Goal: Task Accomplishment & Management: Complete application form

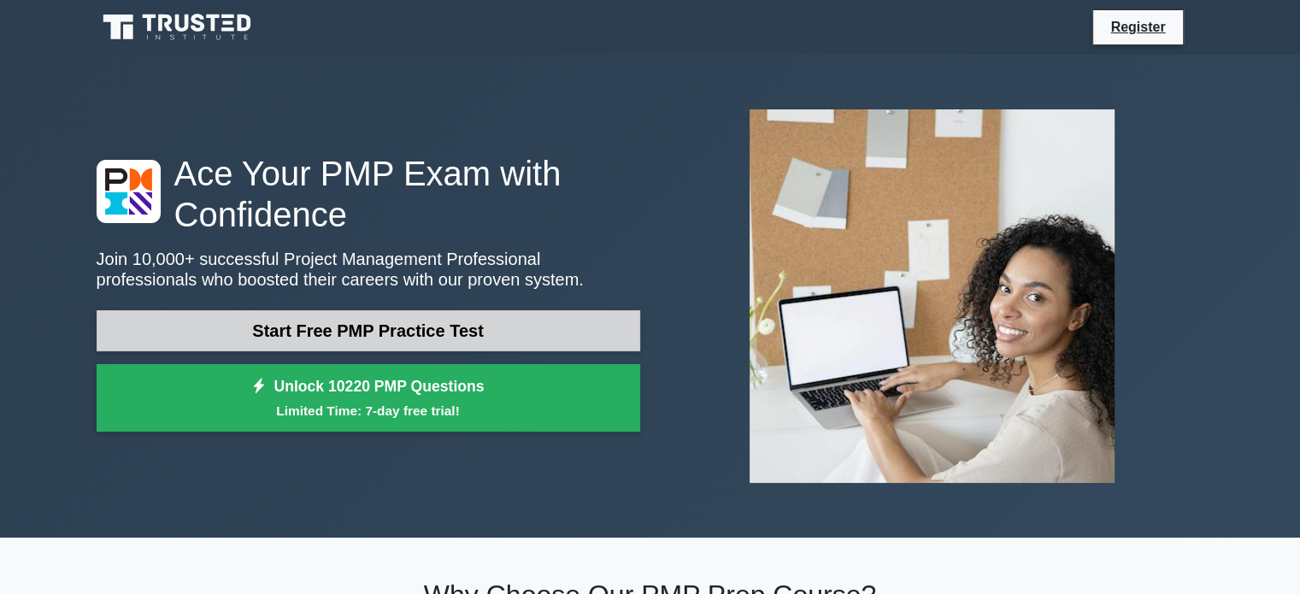
click at [605, 321] on link "Start Free PMP Practice Test" at bounding box center [369, 330] width 544 height 41
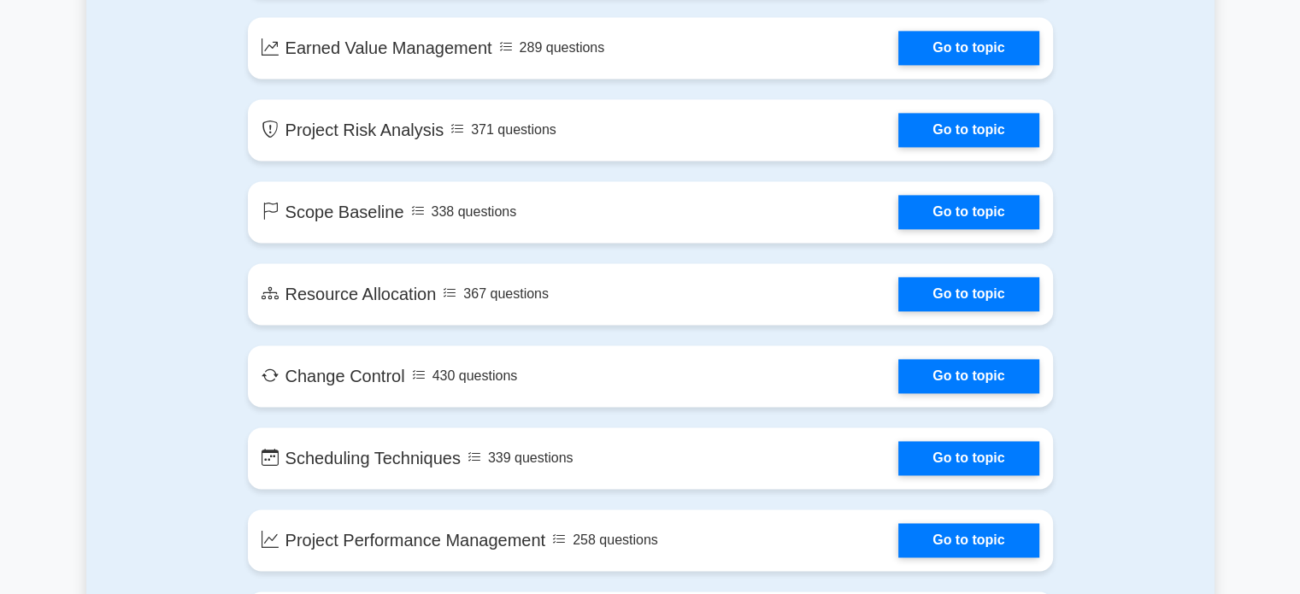
scroll to position [2541, 0]
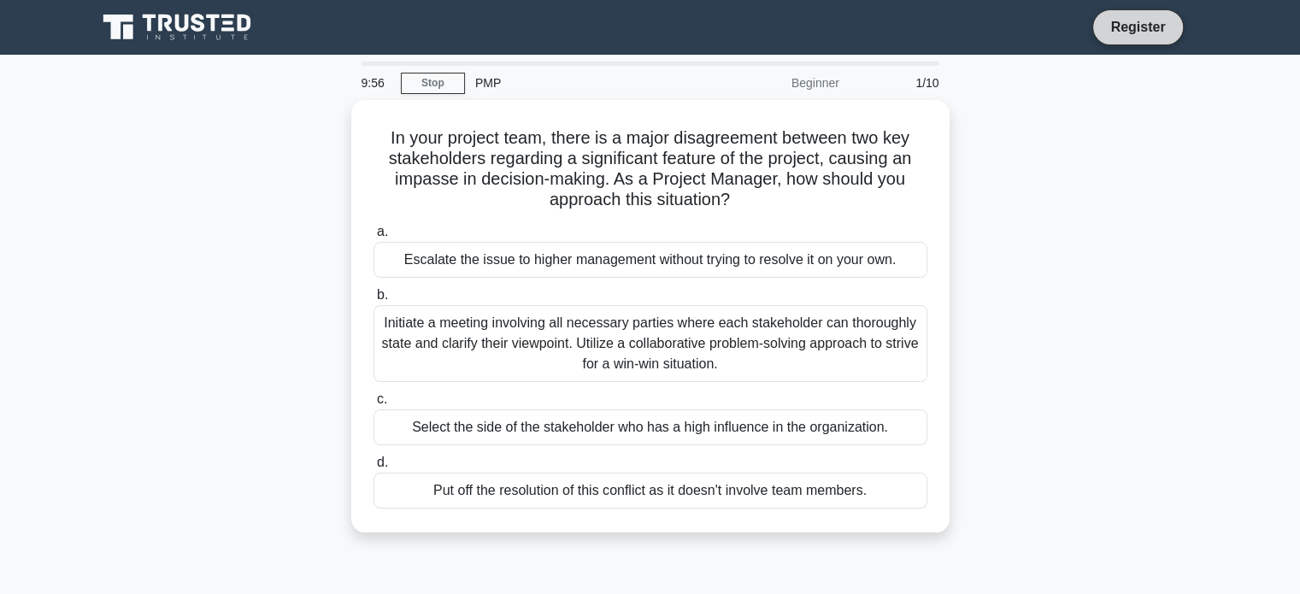
click at [1149, 25] on link "Register" at bounding box center [1137, 26] width 75 height 21
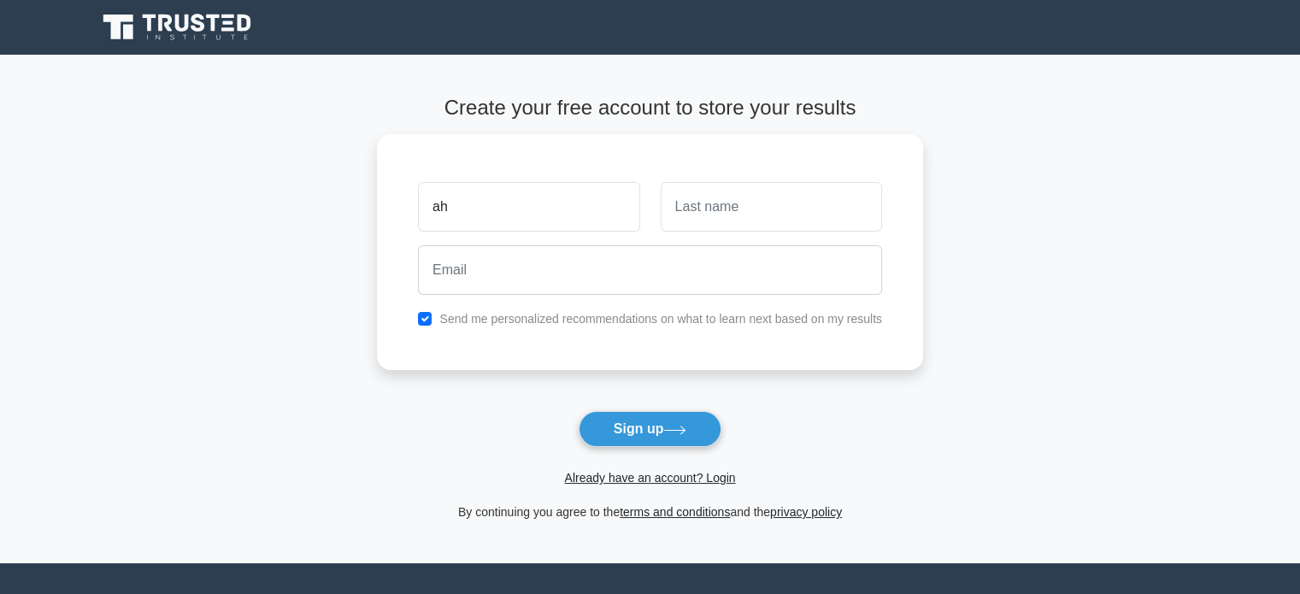
type input "a"
type input "AHEREZA"
click at [834, 197] on input "text" at bounding box center [771, 203] width 221 height 50
type input "DERRICK"
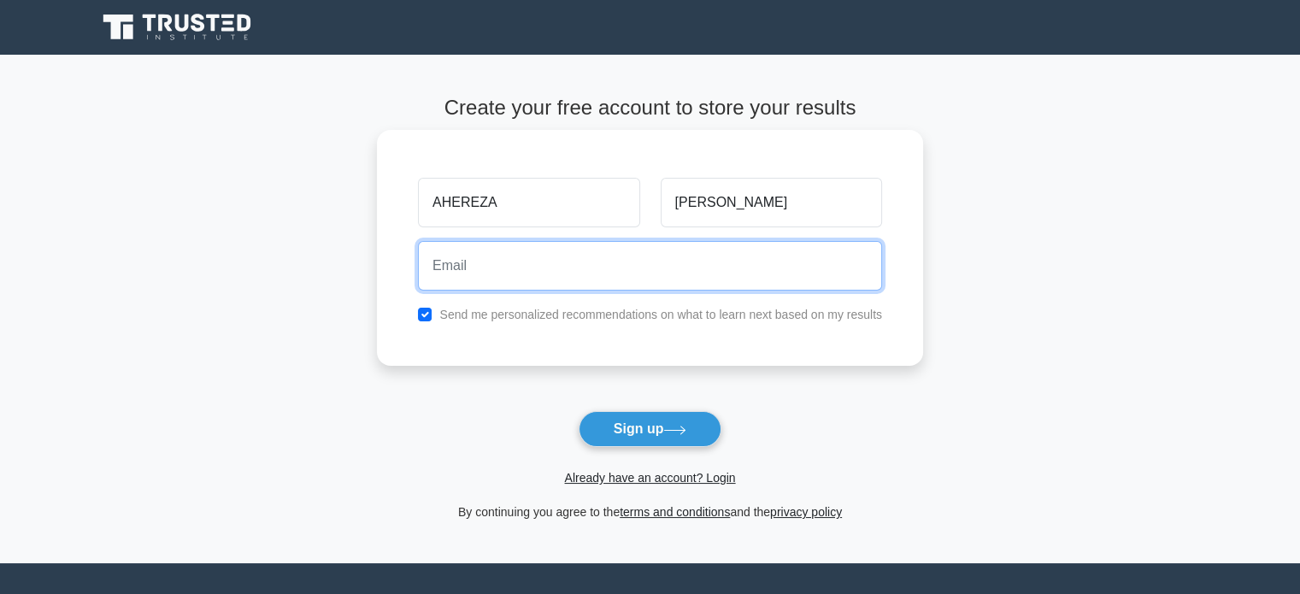
click at [735, 252] on input "email" at bounding box center [650, 266] width 464 height 50
type input "dahereza924@gmail.com"
click at [579, 411] on button "Sign up" at bounding box center [651, 429] width 144 height 36
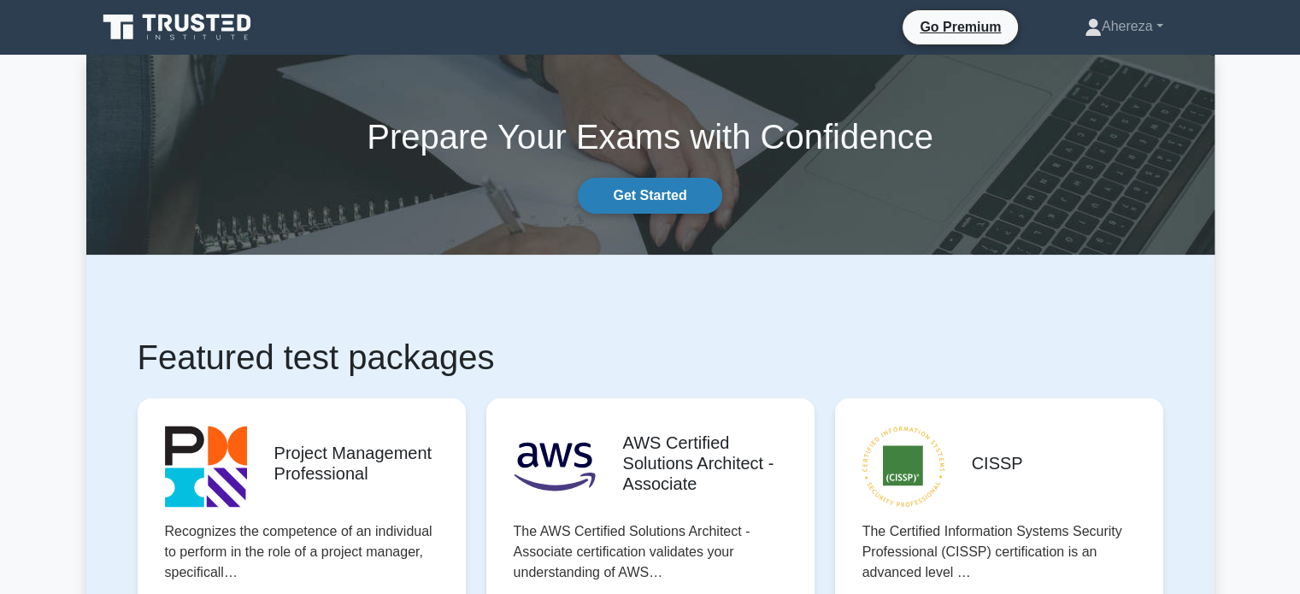
click at [686, 200] on link "Get Started" at bounding box center [650, 196] width 144 height 36
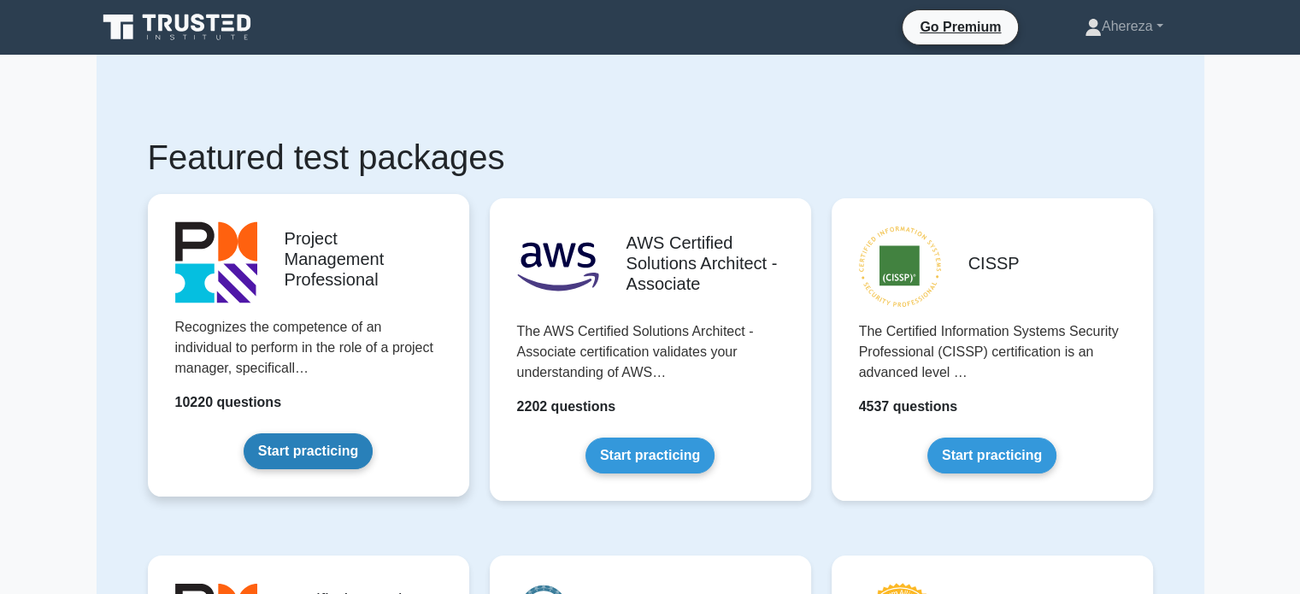
click at [283, 449] on link "Start practicing" at bounding box center [308, 451] width 129 height 36
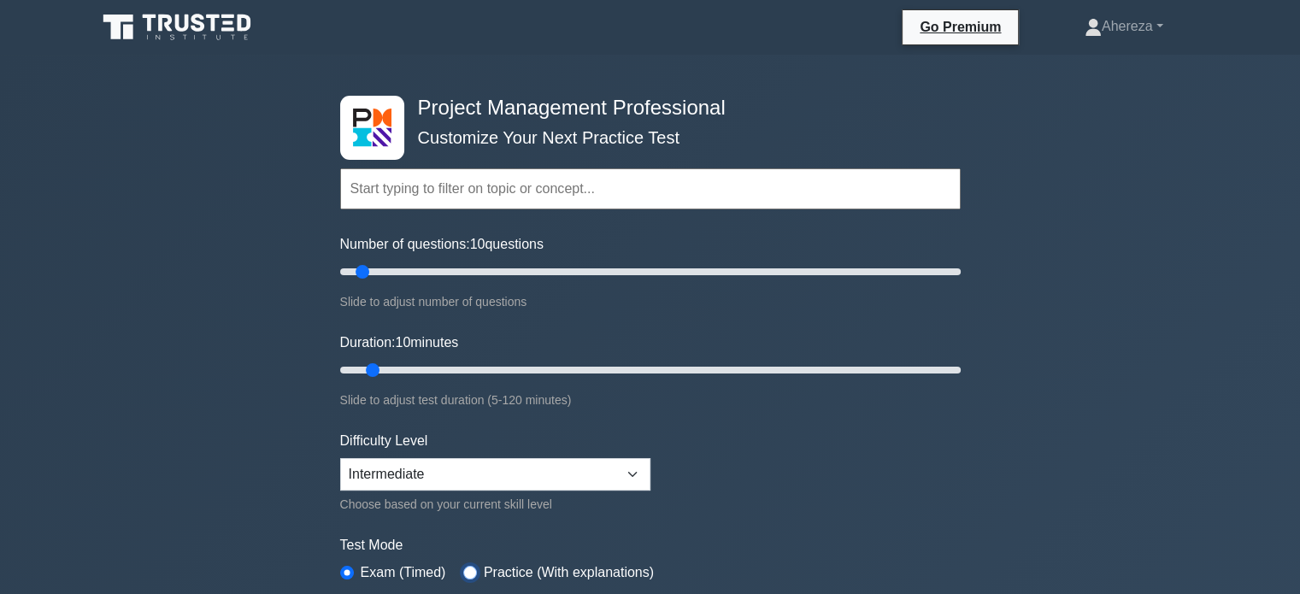
click at [469, 570] on input "radio" at bounding box center [470, 573] width 14 height 14
radio input "true"
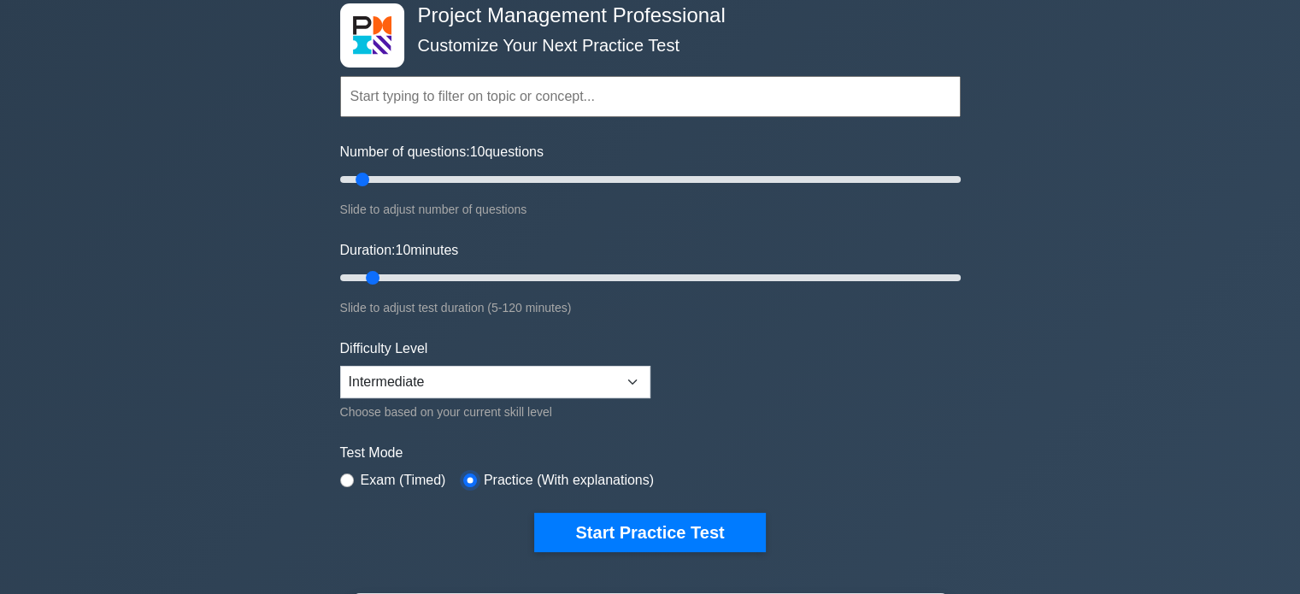
scroll to position [103, 0]
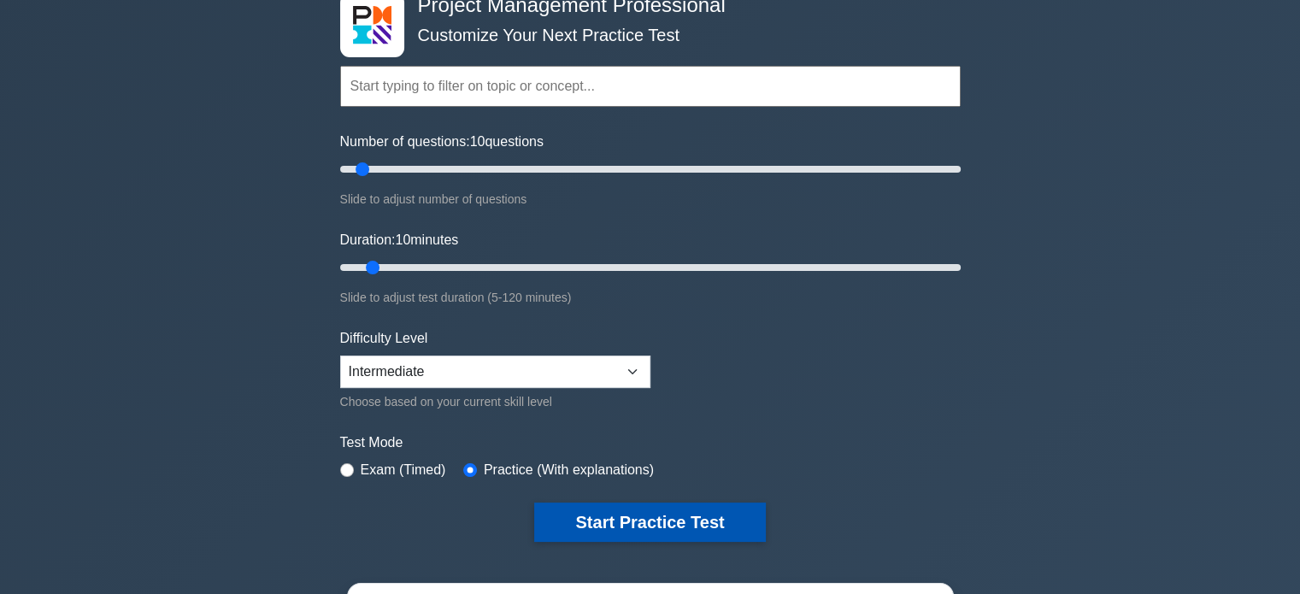
click at [710, 522] on button "Start Practice Test" at bounding box center [649, 522] width 231 height 39
